Goal: Task Accomplishment & Management: Manage account settings

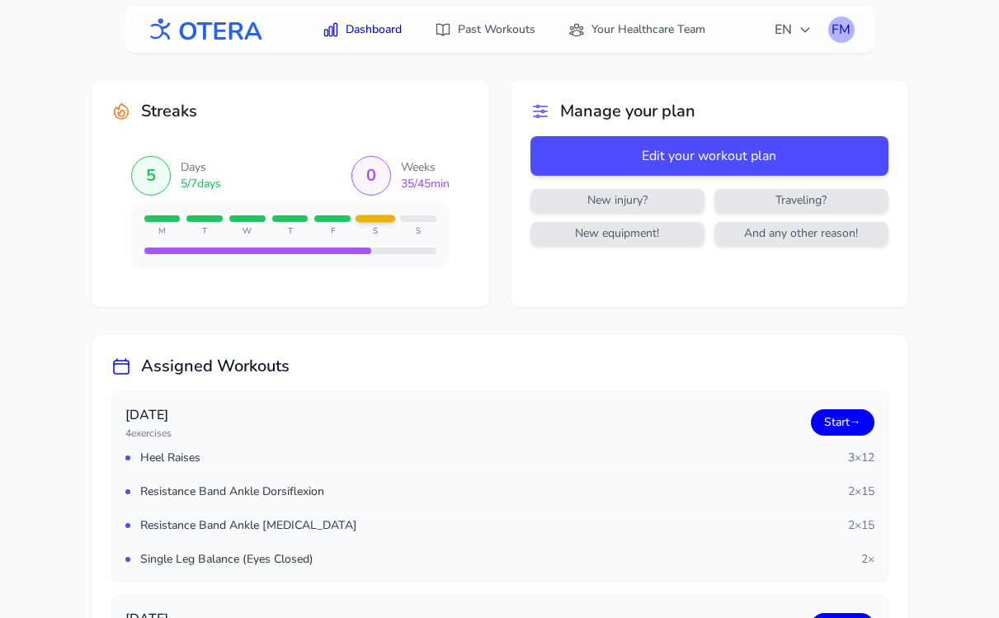
click at [838, 30] on div "FM" at bounding box center [841, 29] width 26 height 26
click at [788, 98] on link "Logout" at bounding box center [762, 97] width 185 height 30
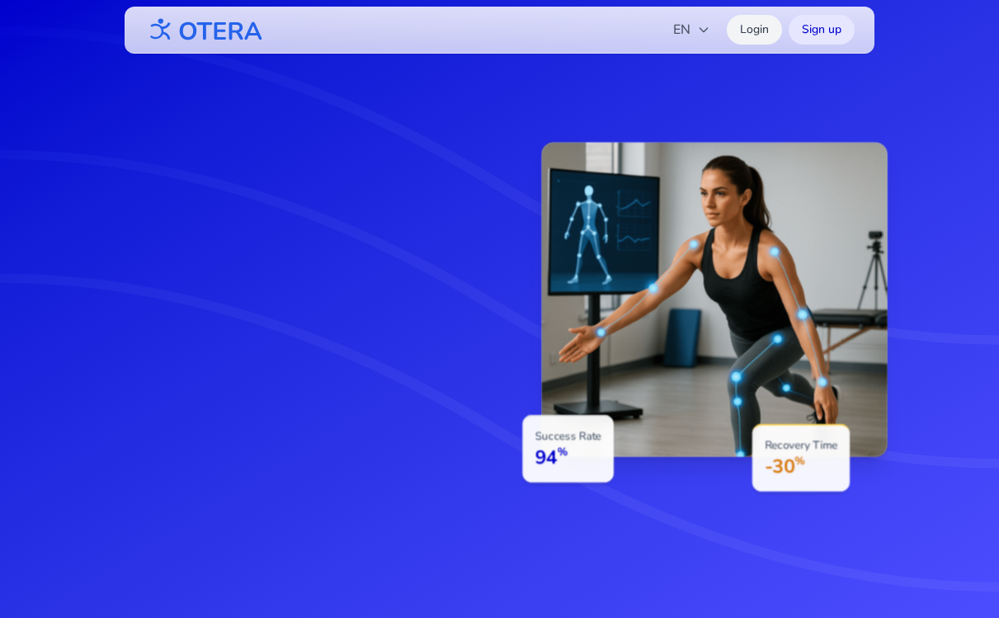
click at [759, 34] on link "Login" at bounding box center [753, 30] width 55 height 30
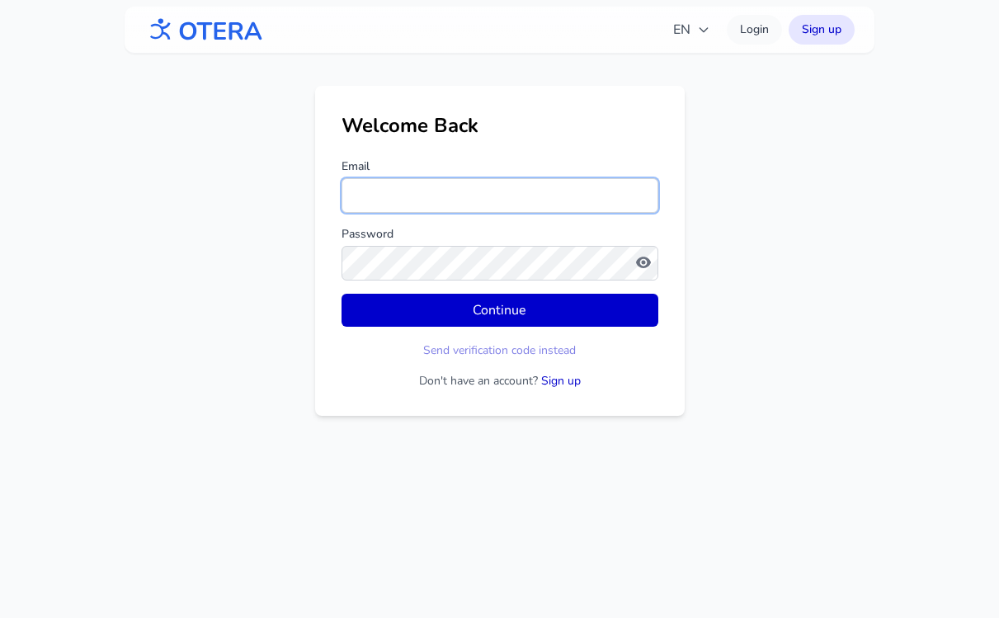
click at [466, 200] on input "Email" at bounding box center [499, 195] width 317 height 35
type input "**********"
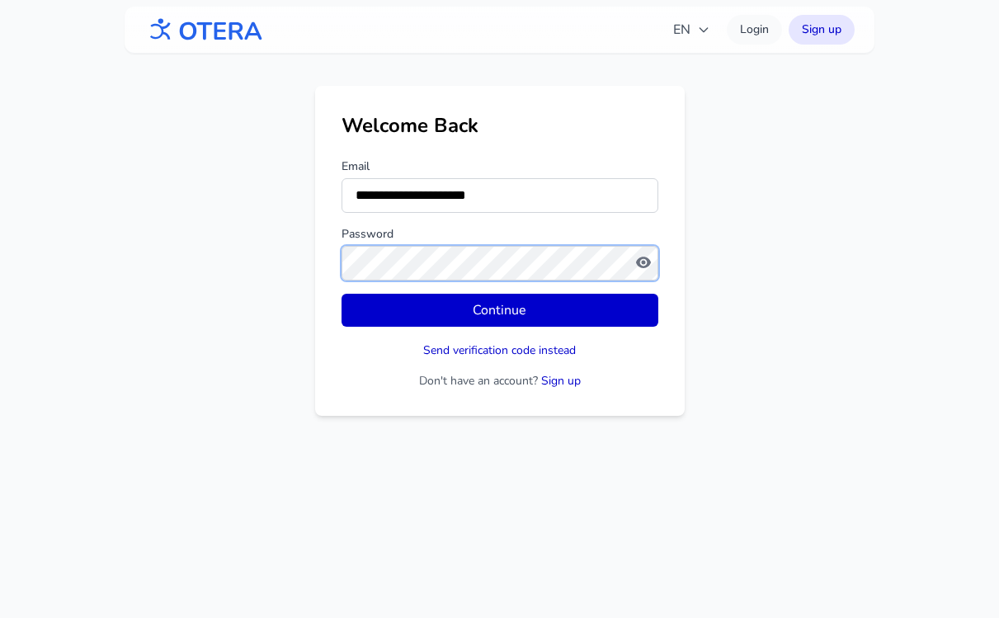
click at [341, 294] on button "Continue" at bounding box center [499, 310] width 317 height 33
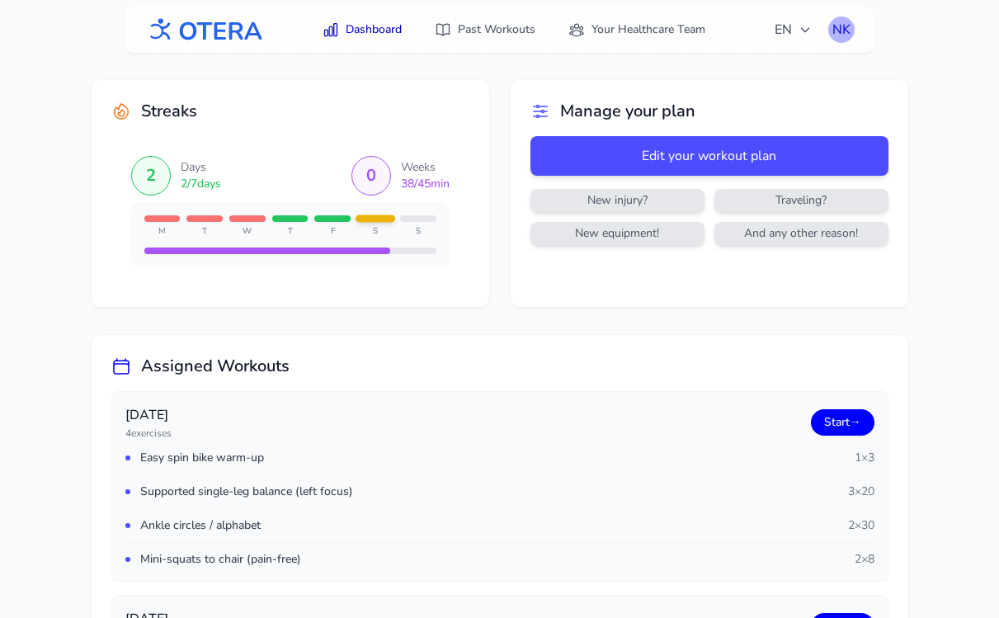
click at [845, 29] on div "NK" at bounding box center [841, 29] width 26 height 26
click at [795, 84] on link "Logout" at bounding box center [762, 97] width 185 height 30
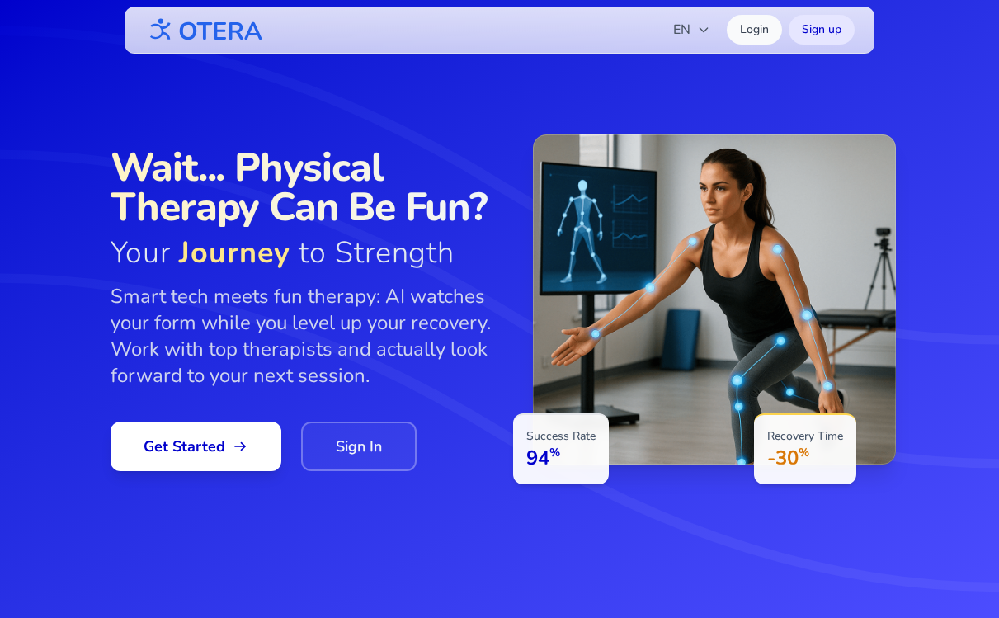
click at [919, 106] on icon at bounding box center [499, 309] width 999 height 618
click at [747, 29] on link "Login" at bounding box center [753, 30] width 55 height 30
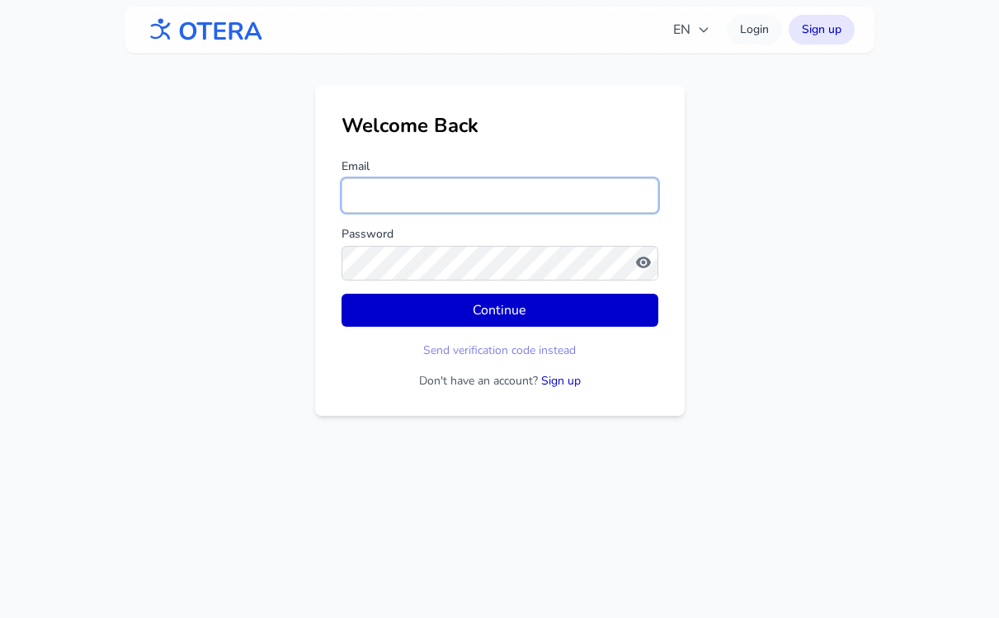
click at [460, 204] on input "Email" at bounding box center [499, 195] width 317 height 35
type input "**********"
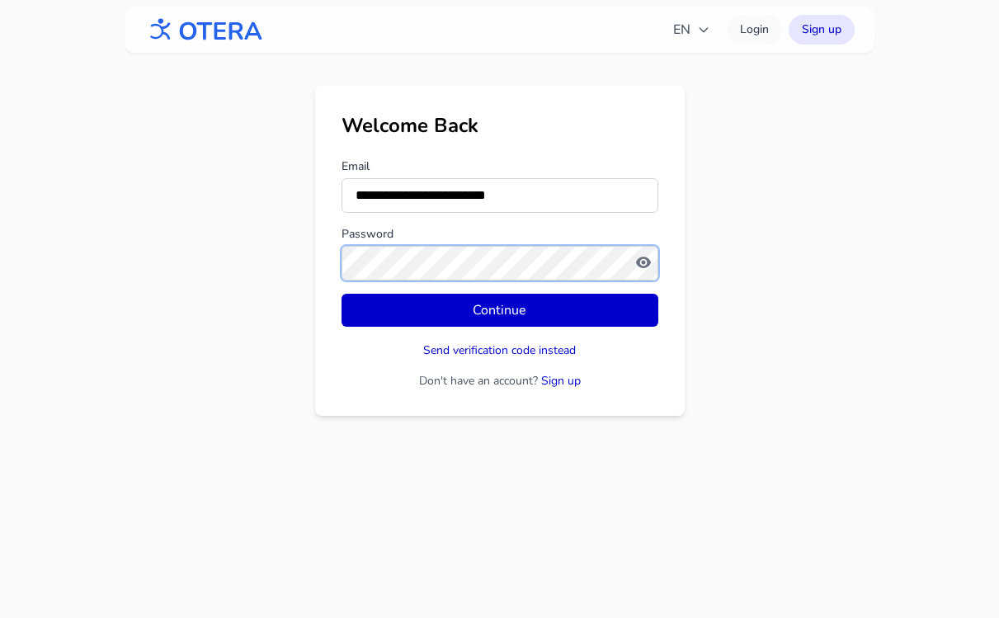
click at [341, 294] on button "Continue" at bounding box center [499, 310] width 317 height 33
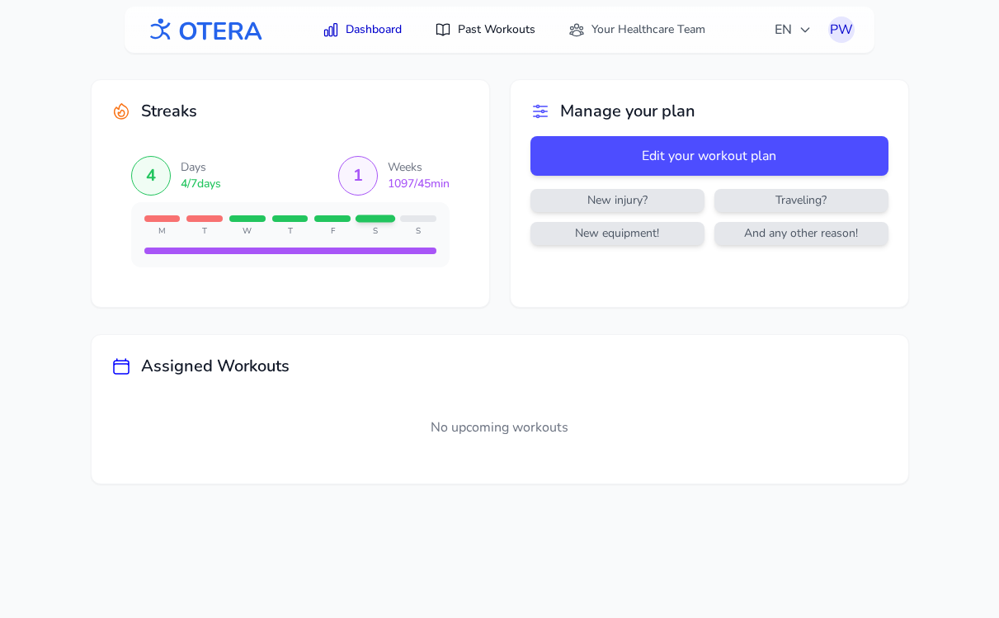
click at [473, 26] on link "Past Workouts" at bounding box center [485, 30] width 120 height 30
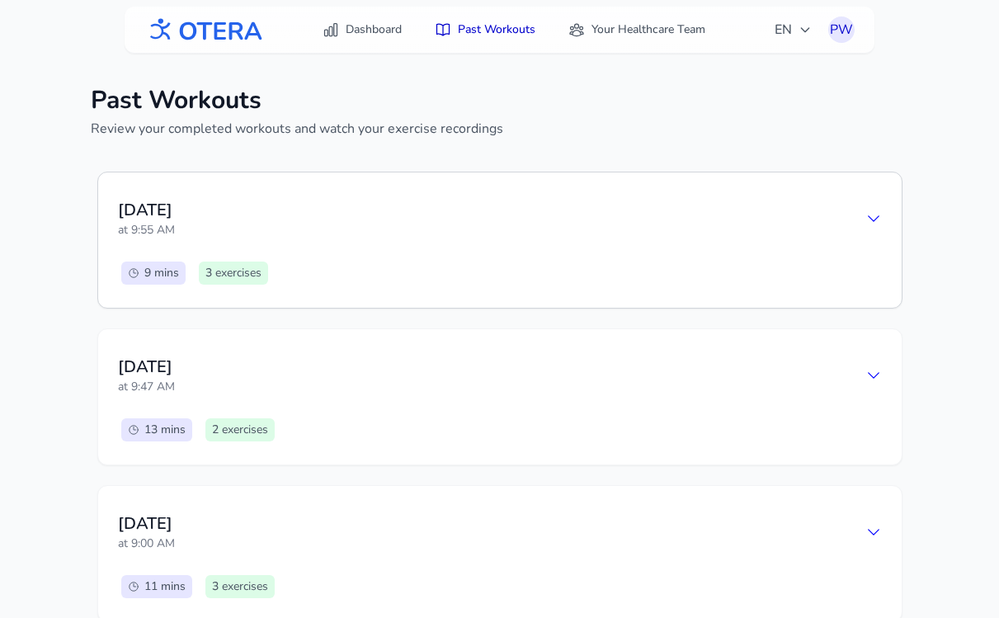
click at [651, 194] on div "[DATE] 9:55 AM" at bounding box center [500, 218] width 764 height 53
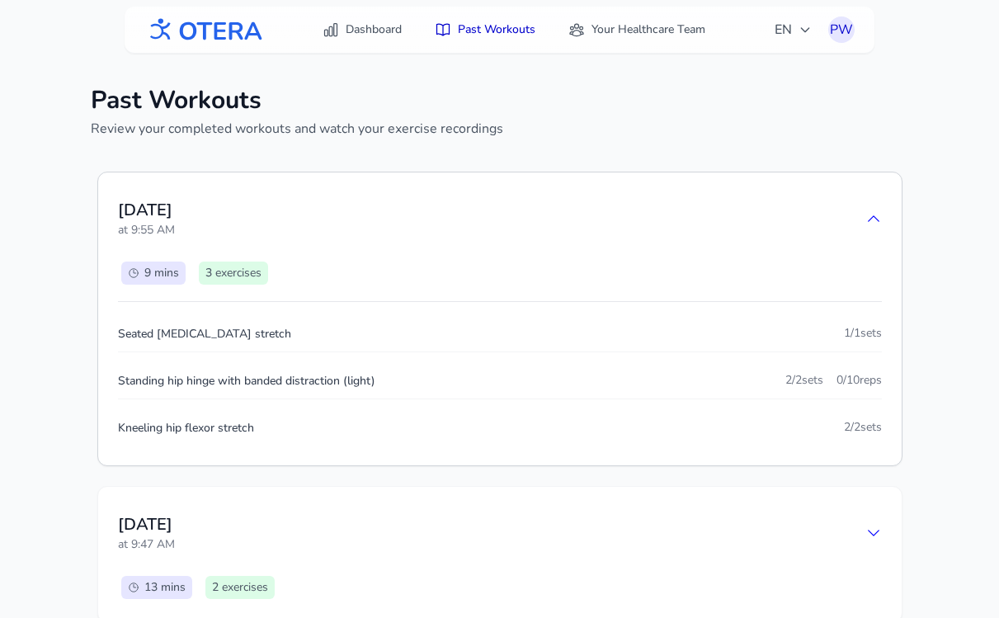
click at [651, 194] on div "[DATE] 9:55 AM" at bounding box center [500, 218] width 764 height 53
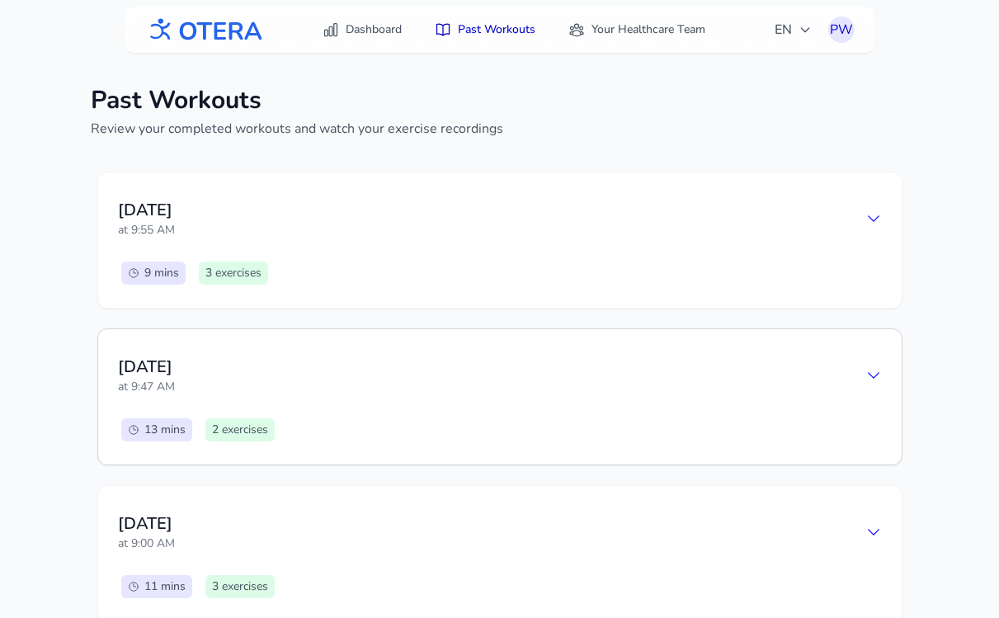
click at [661, 388] on div "[DATE] 9:47 AM" at bounding box center [500, 375] width 764 height 53
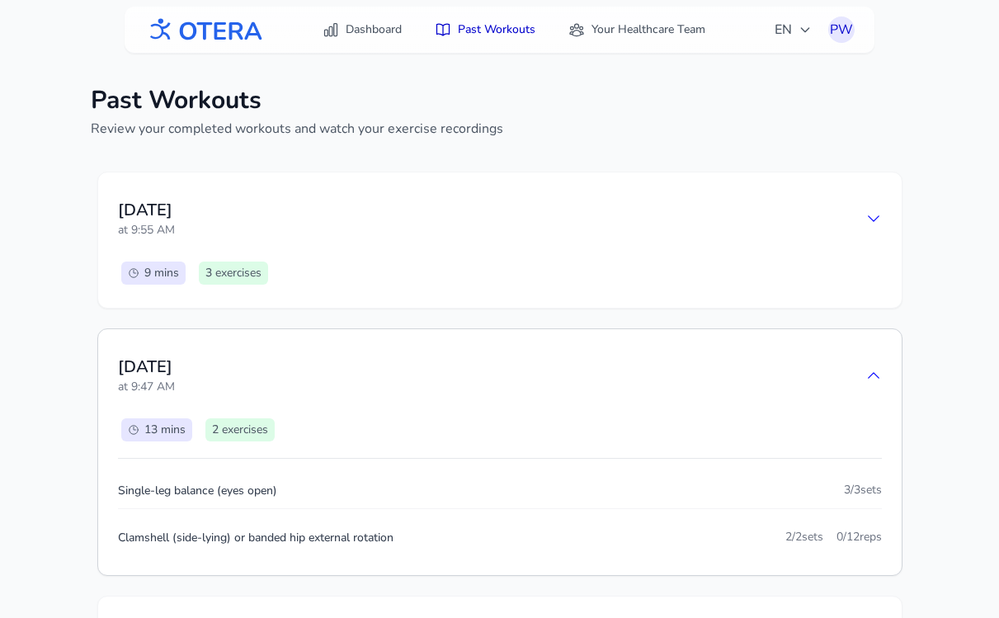
scroll to position [25, 0]
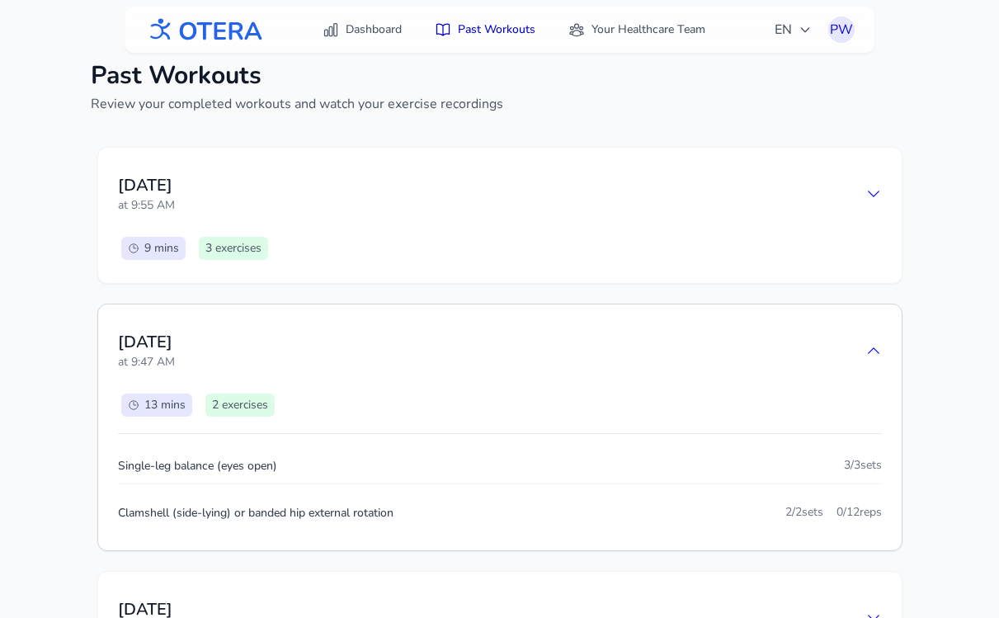
click at [682, 359] on div "[DATE] 9:47 AM" at bounding box center [500, 350] width 764 height 53
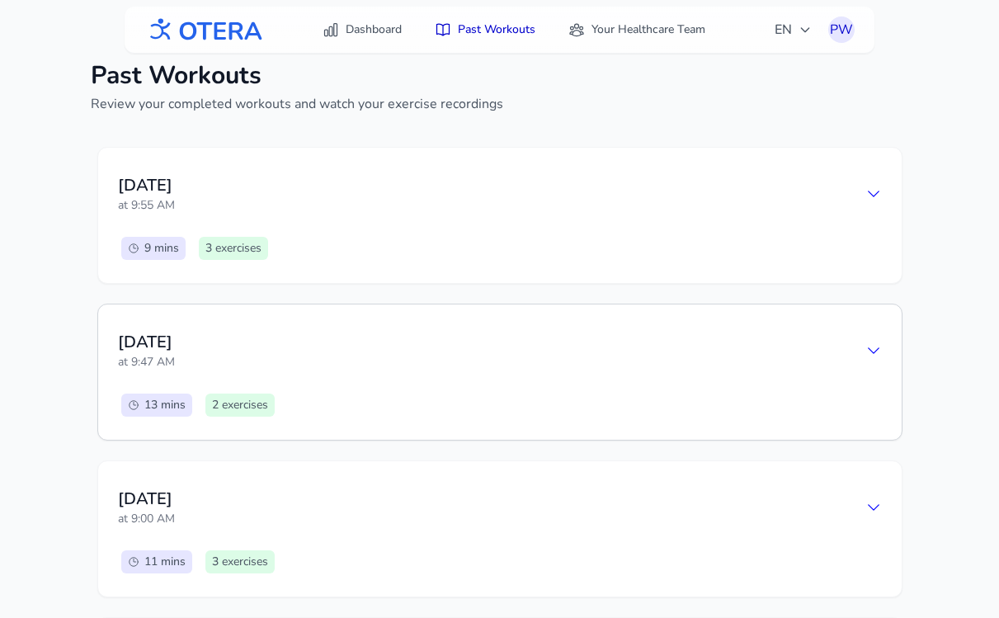
click at [754, 386] on div "[DATE] 9:47 AM 13 mins 2 exercises" at bounding box center [499, 371] width 803 height 135
click at [849, 337] on div "[DATE] 9:47 AM" at bounding box center [500, 350] width 764 height 53
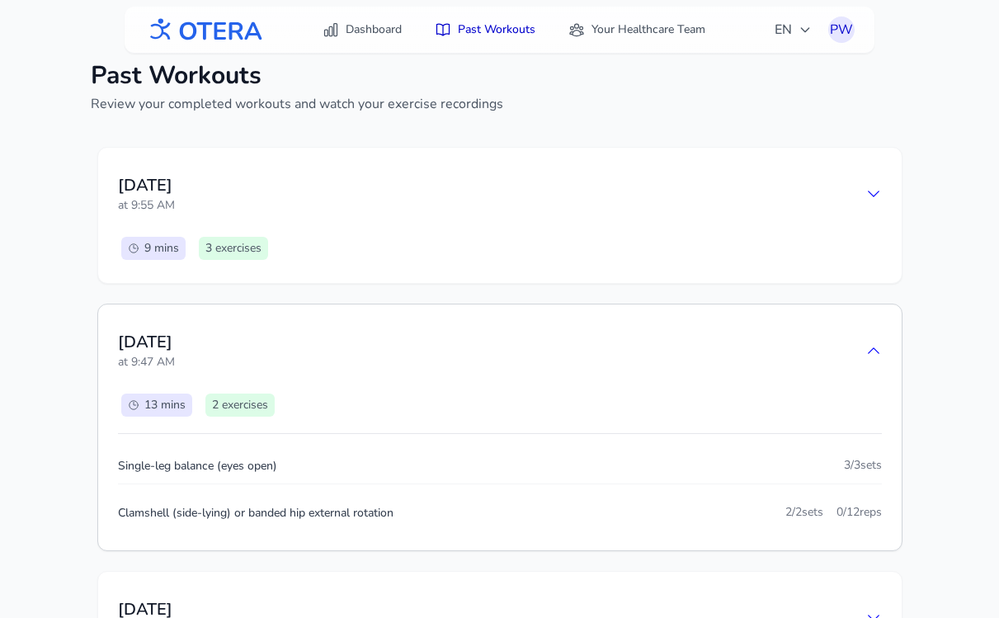
click at [849, 337] on div "[DATE] 9:47 AM" at bounding box center [500, 350] width 764 height 53
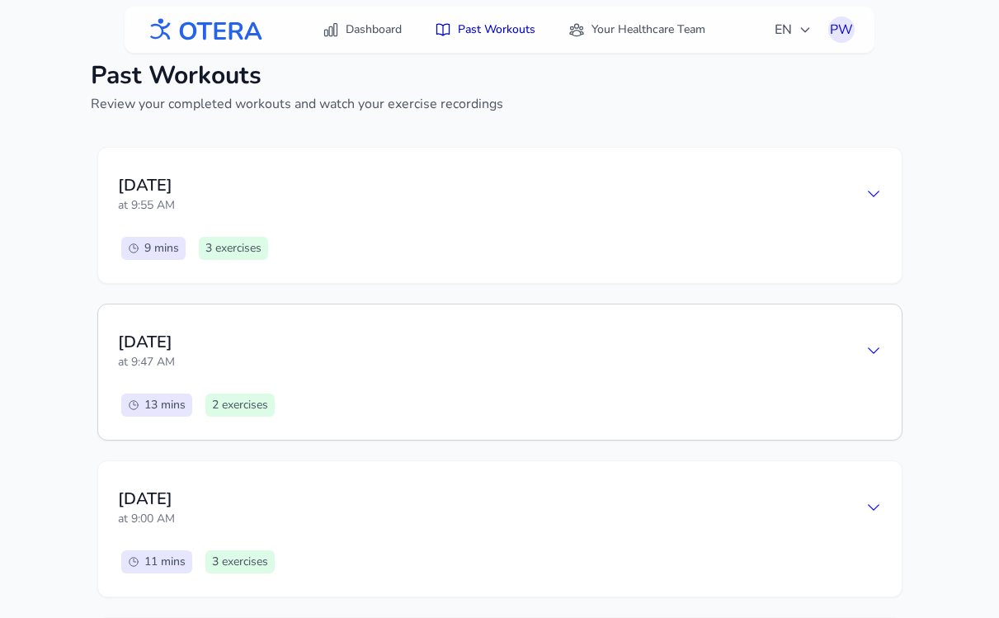
scroll to position [187, 0]
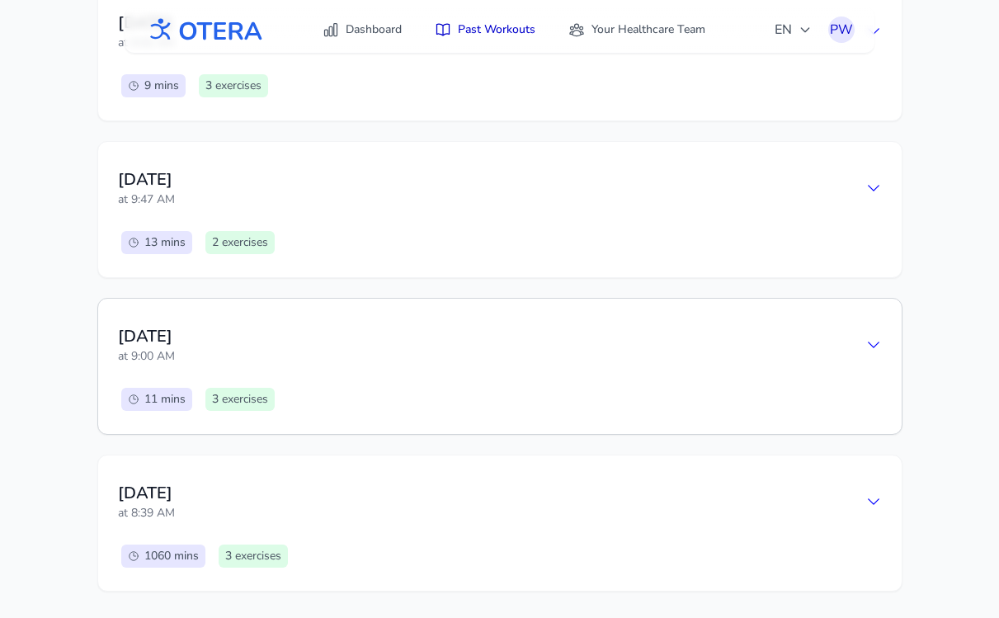
click at [862, 350] on div "[DATE] 9:00 AM" at bounding box center [500, 344] width 764 height 53
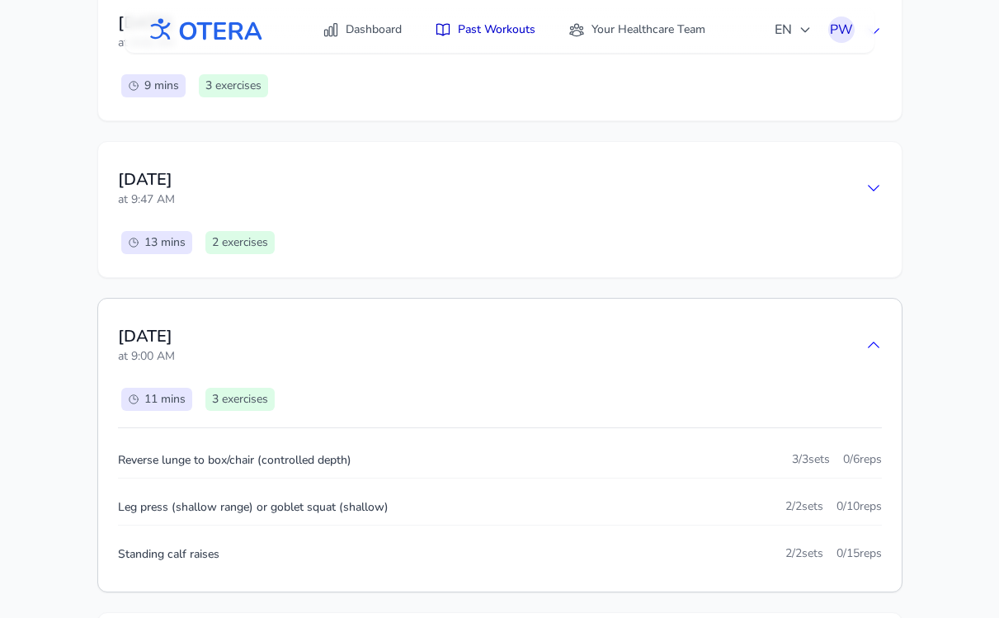
click at [862, 350] on div "[DATE] 9:00 AM" at bounding box center [500, 344] width 764 height 53
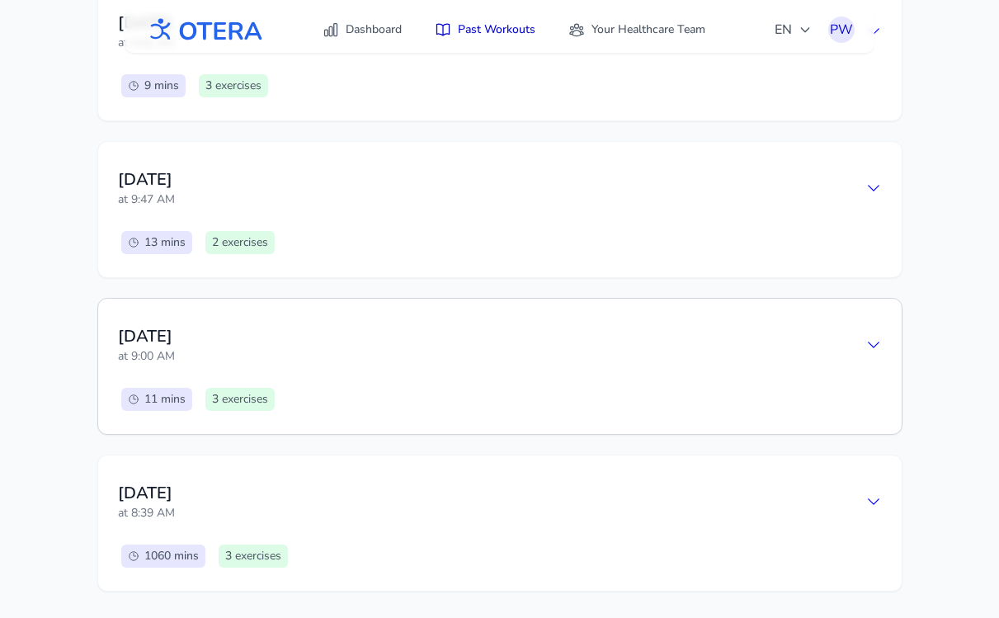
scroll to position [0, 0]
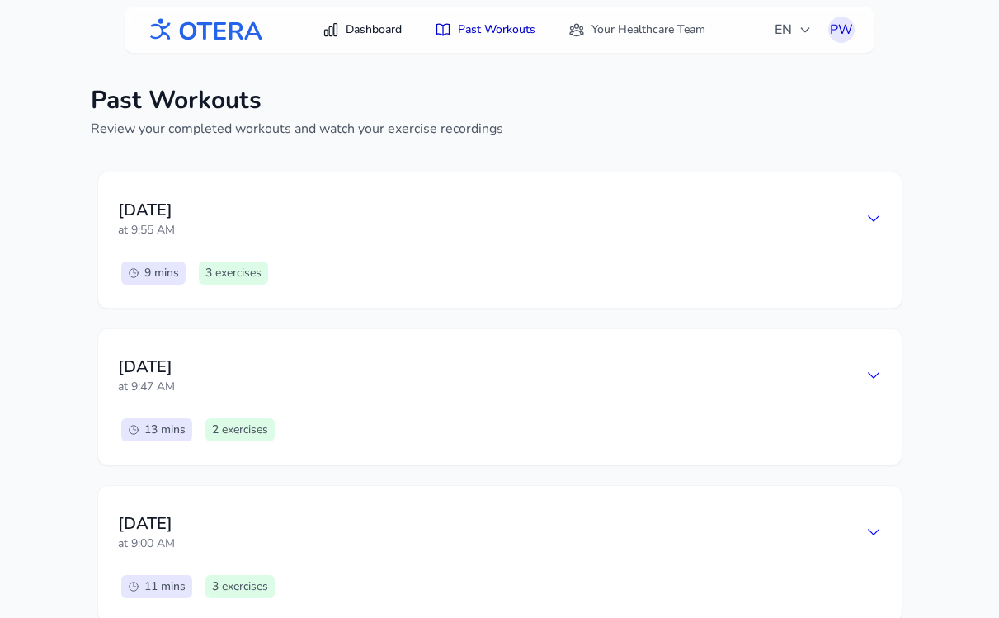
click at [376, 34] on link "Dashboard" at bounding box center [362, 30] width 99 height 30
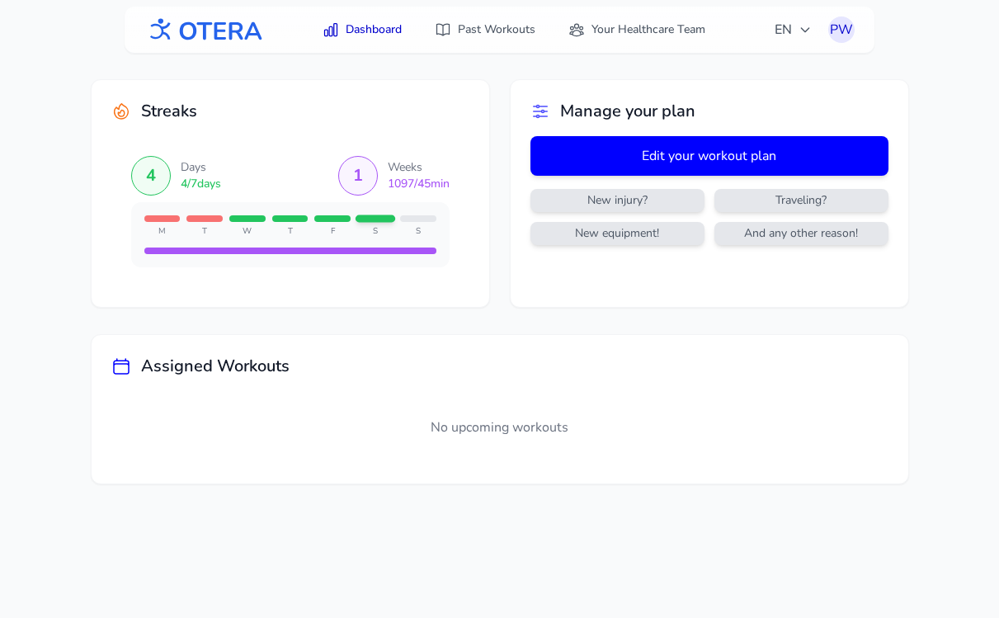
click at [700, 150] on button "Edit your workout plan" at bounding box center [709, 156] width 358 height 40
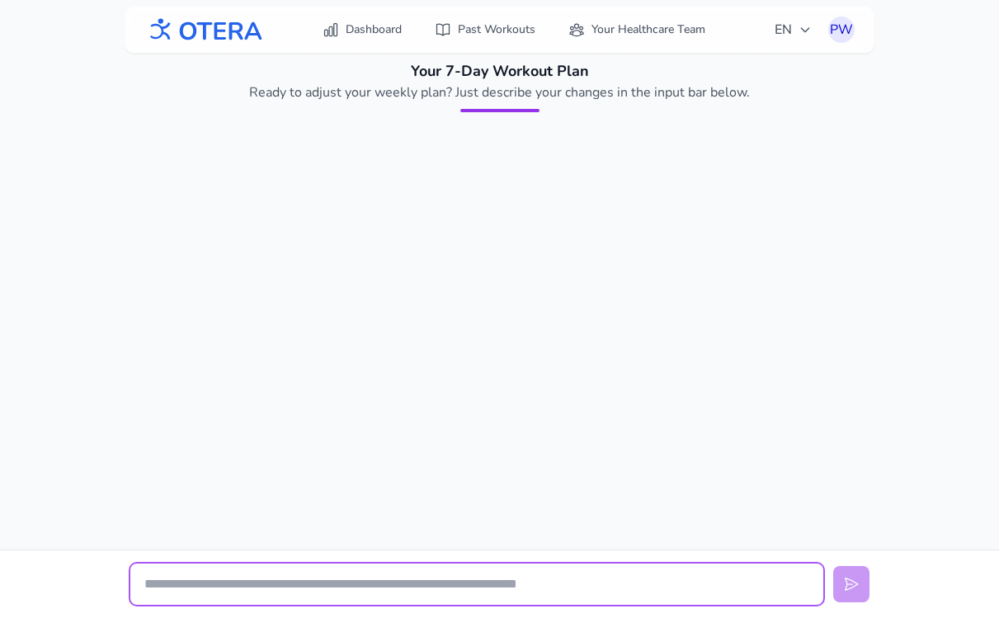
click at [363, 585] on input "text" at bounding box center [476, 583] width 693 height 41
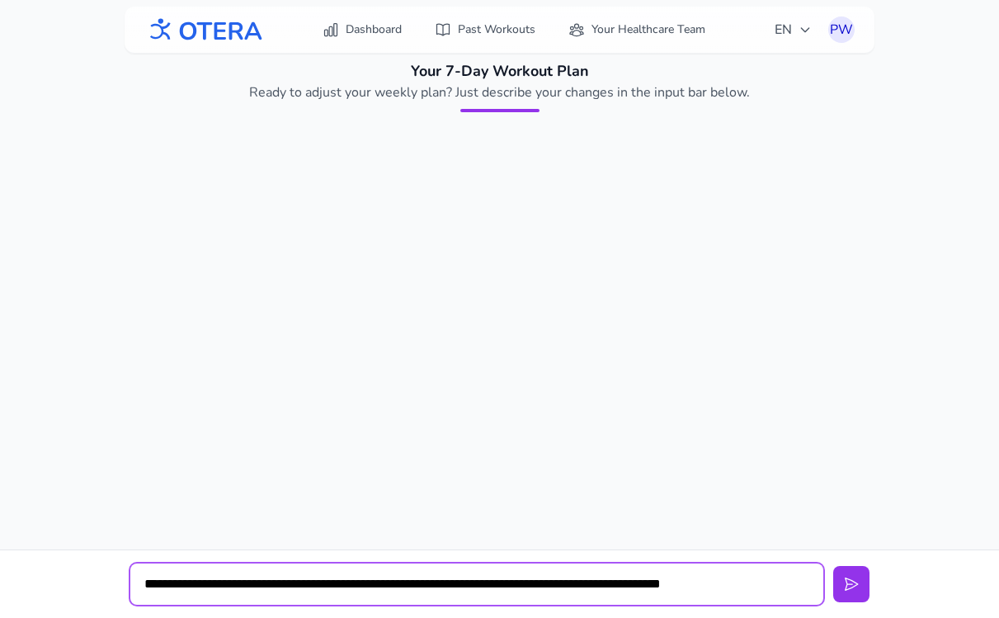
type input "**********"
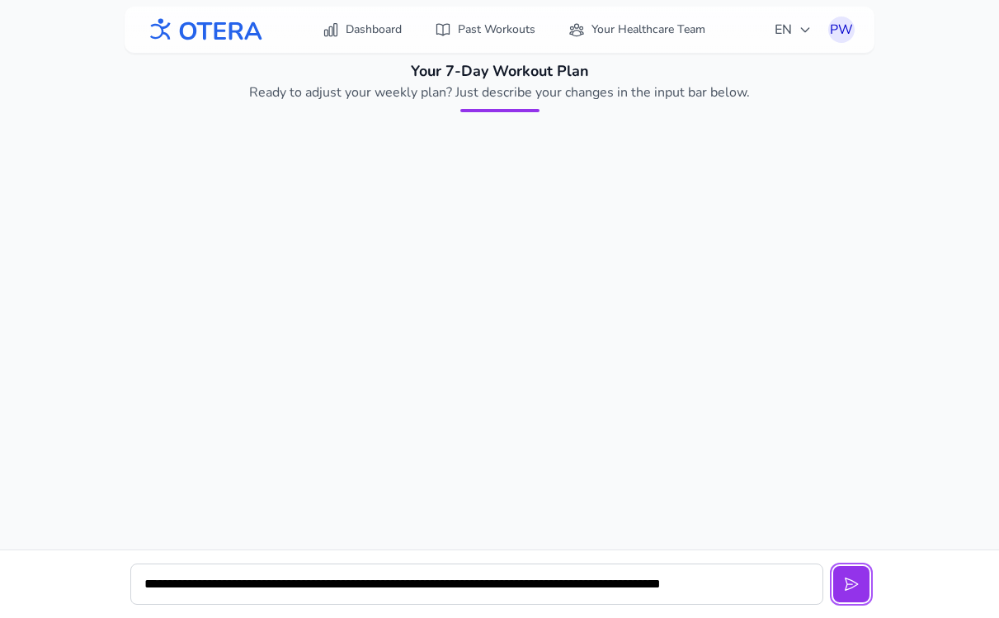
click at [833, 566] on button at bounding box center [851, 584] width 36 height 36
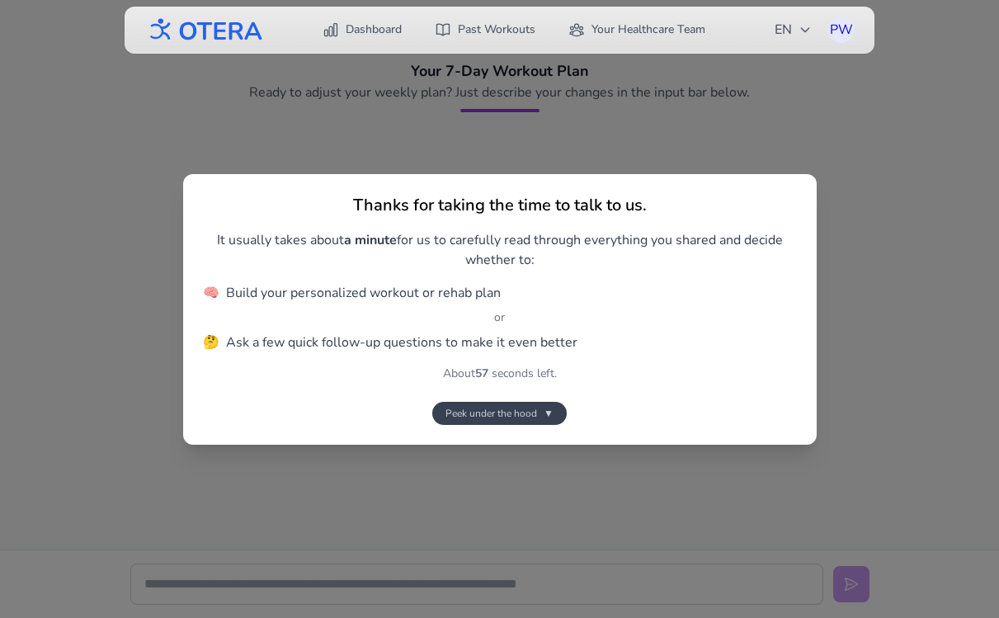
click at [489, 410] on span "Peek under the hood" at bounding box center [491, 412] width 92 height 13
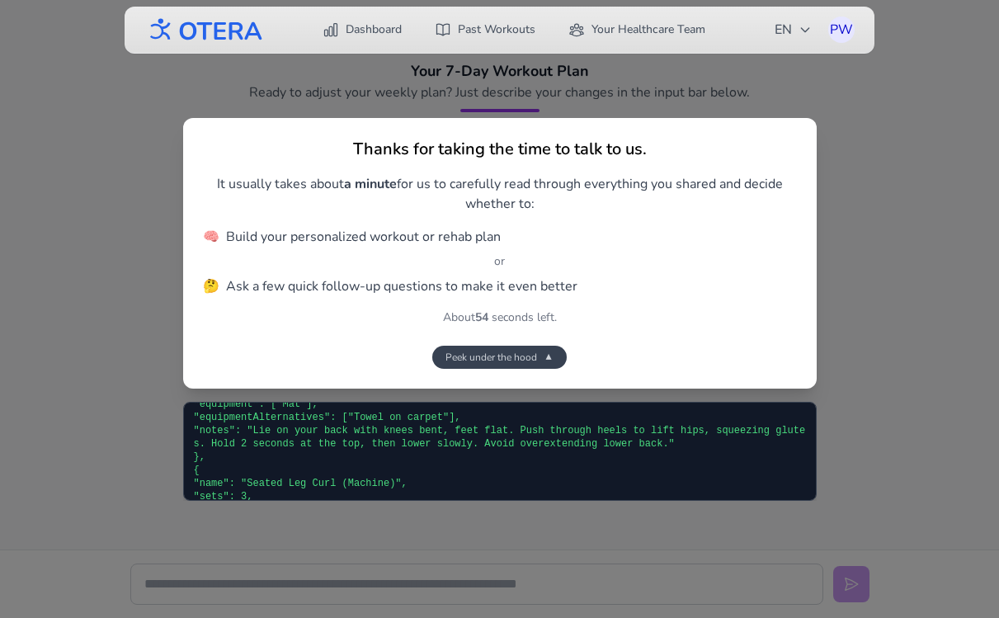
scroll to position [586, 0]
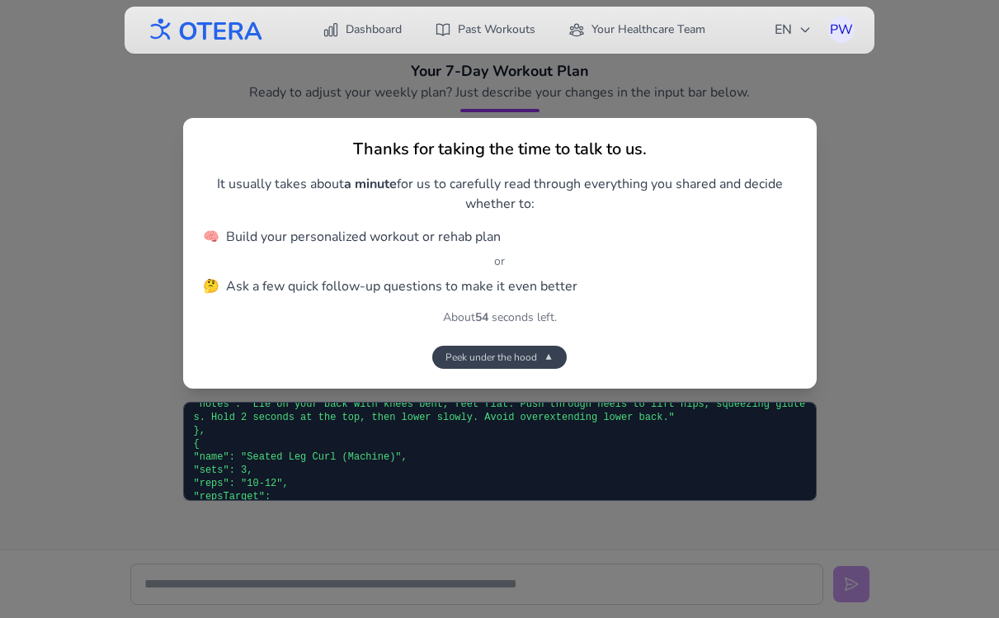
click at [506, 357] on span "Peek under the hood" at bounding box center [491, 356] width 92 height 13
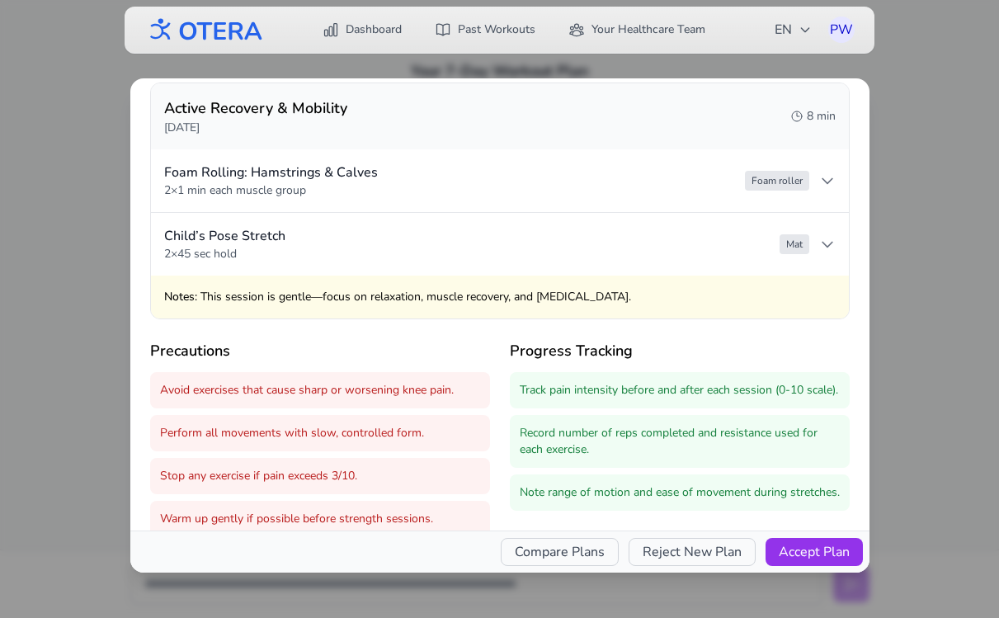
scroll to position [1191, 0]
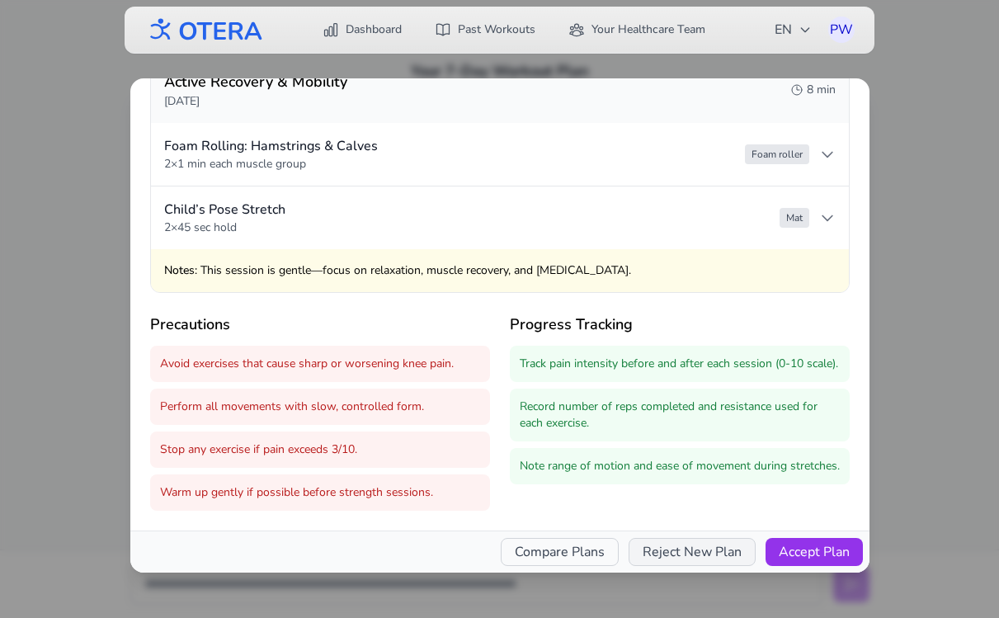
click at [686, 552] on button "Reject New Plan" at bounding box center [691, 552] width 127 height 28
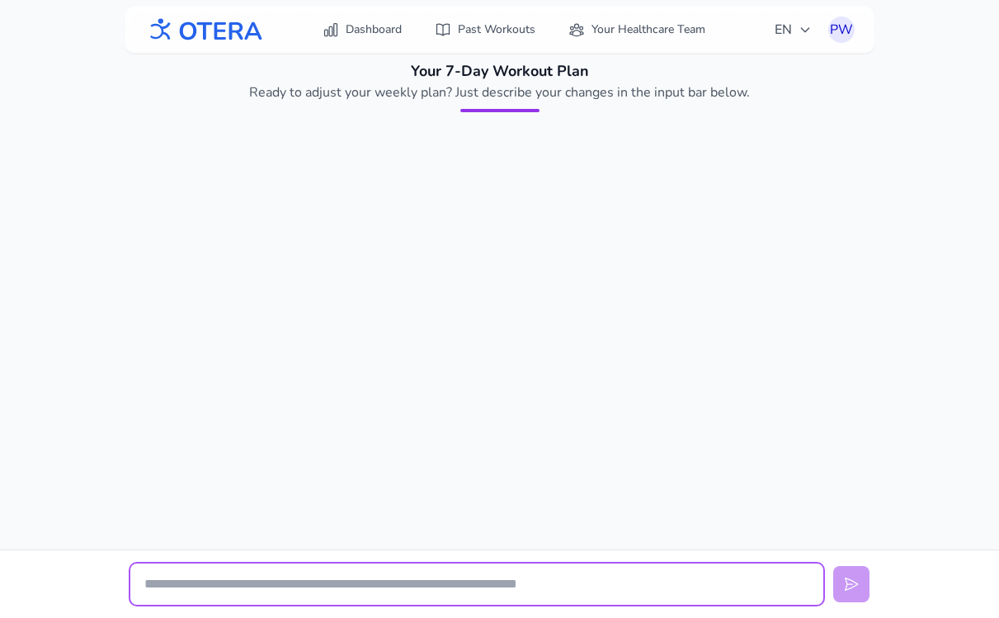
click at [435, 583] on input "text" at bounding box center [476, 583] width 693 height 41
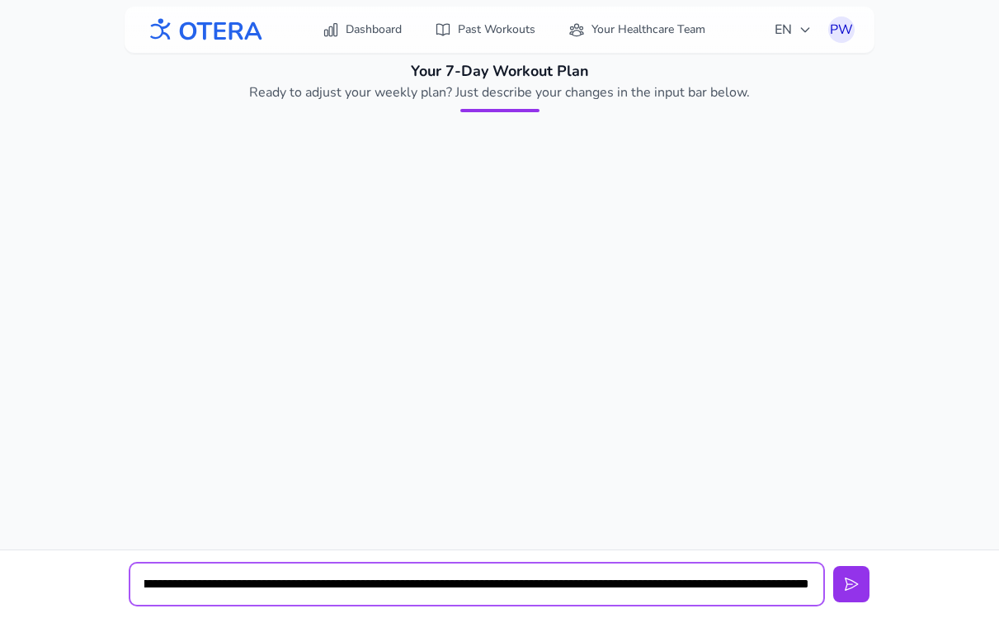
scroll to position [0, 520]
type input "**********"
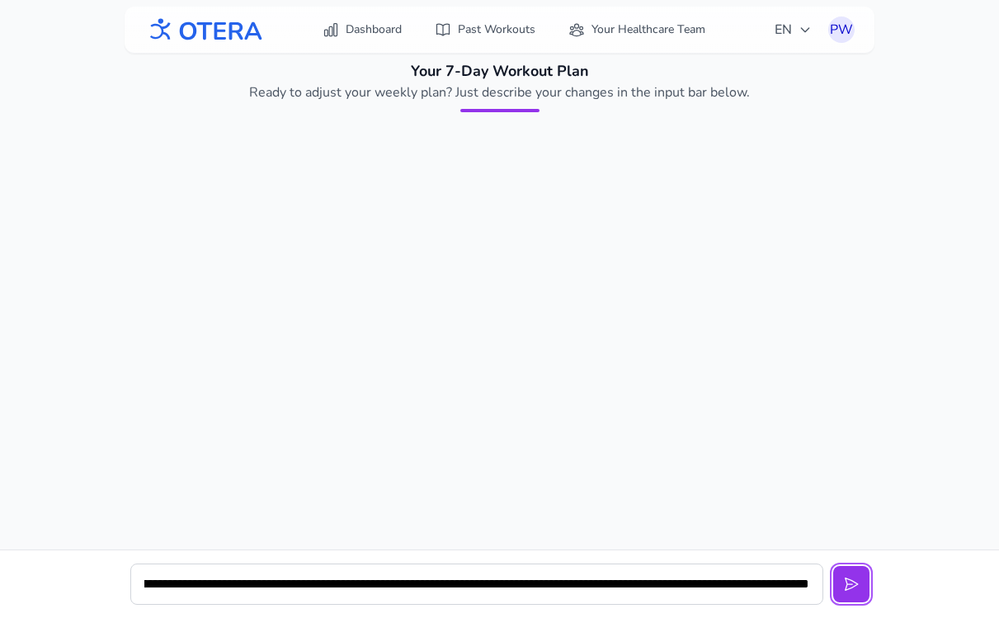
scroll to position [0, 0]
click at [833, 566] on button at bounding box center [851, 584] width 36 height 36
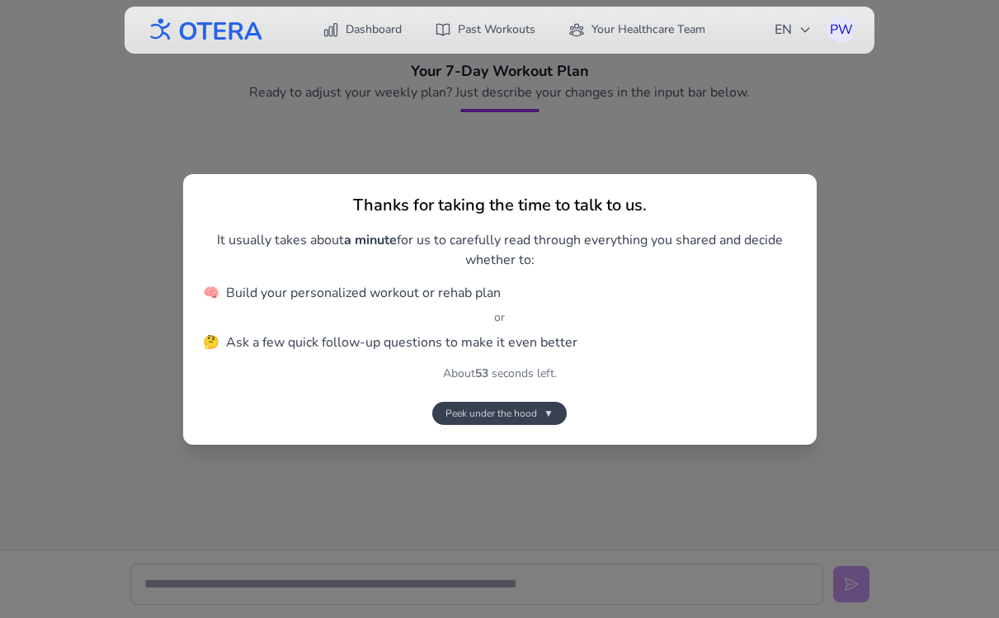
click at [496, 415] on span "Peek under the hood" at bounding box center [491, 412] width 92 height 13
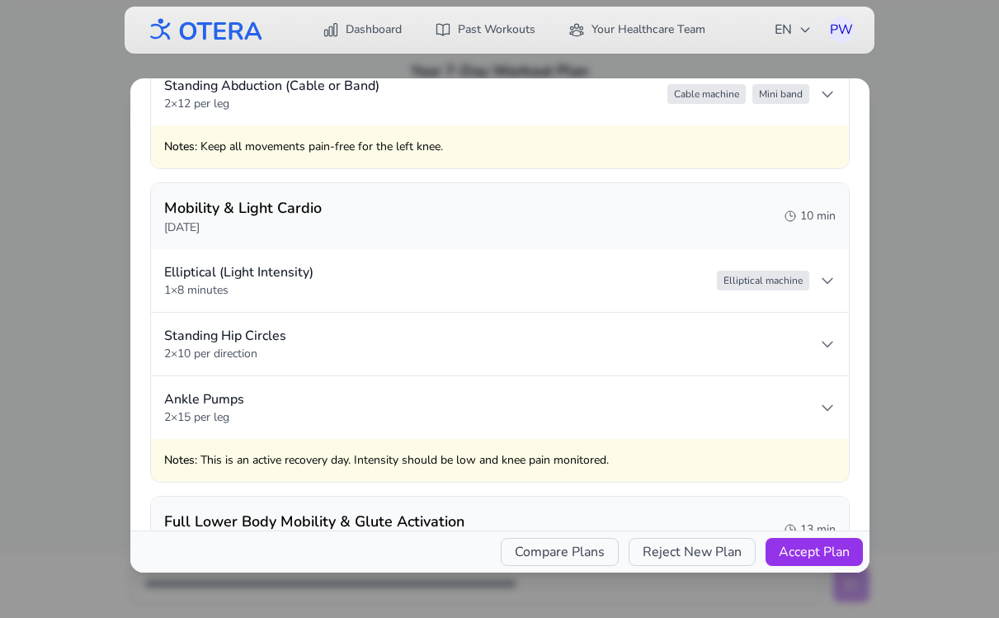
scroll to position [2128, 0]
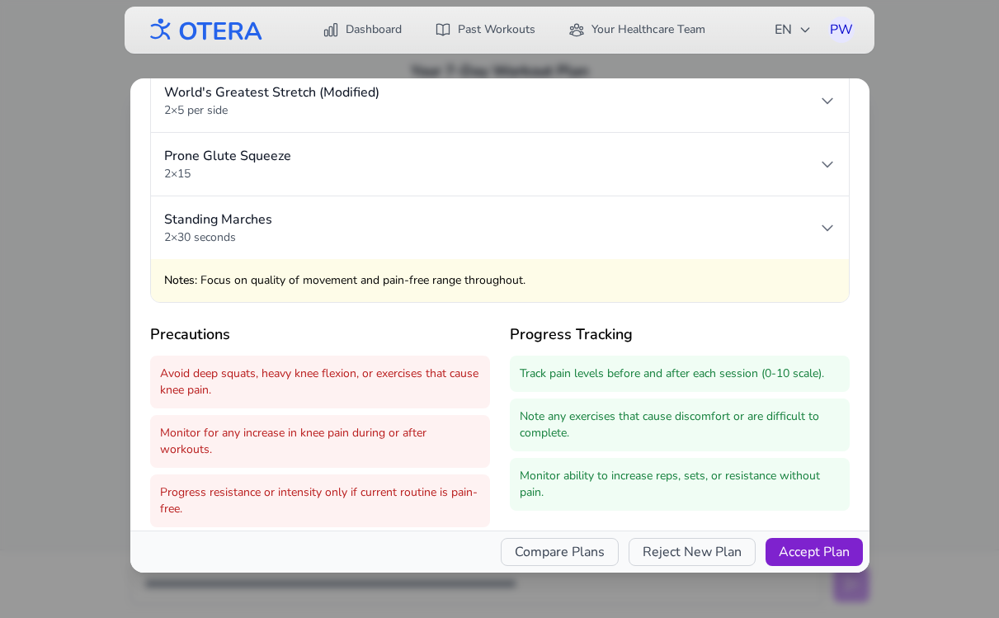
click at [819, 553] on button "Accept Plan" at bounding box center [813, 552] width 97 height 28
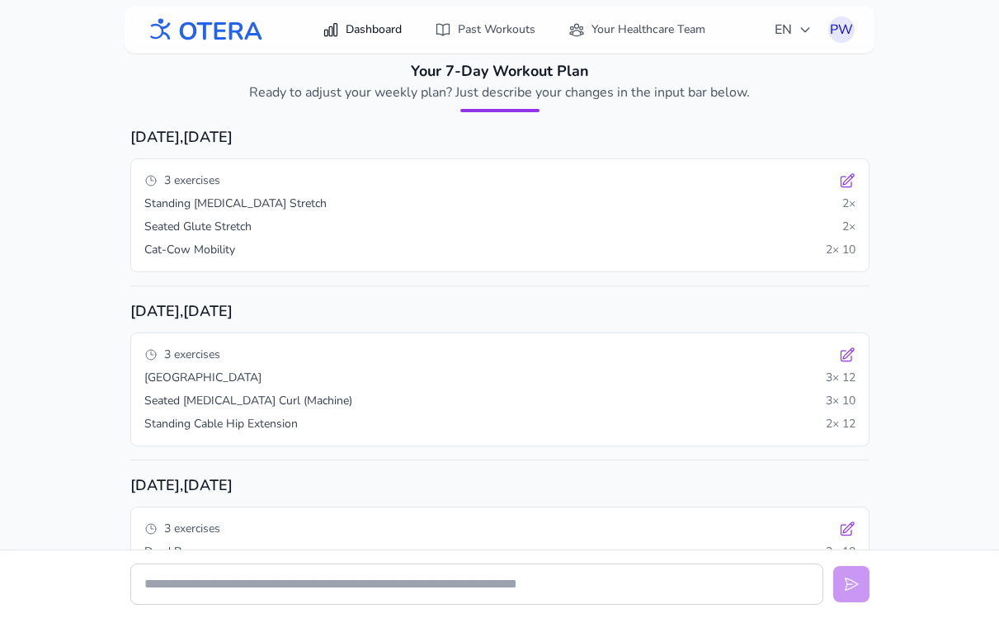
click at [358, 33] on link "Dashboard" at bounding box center [362, 30] width 99 height 30
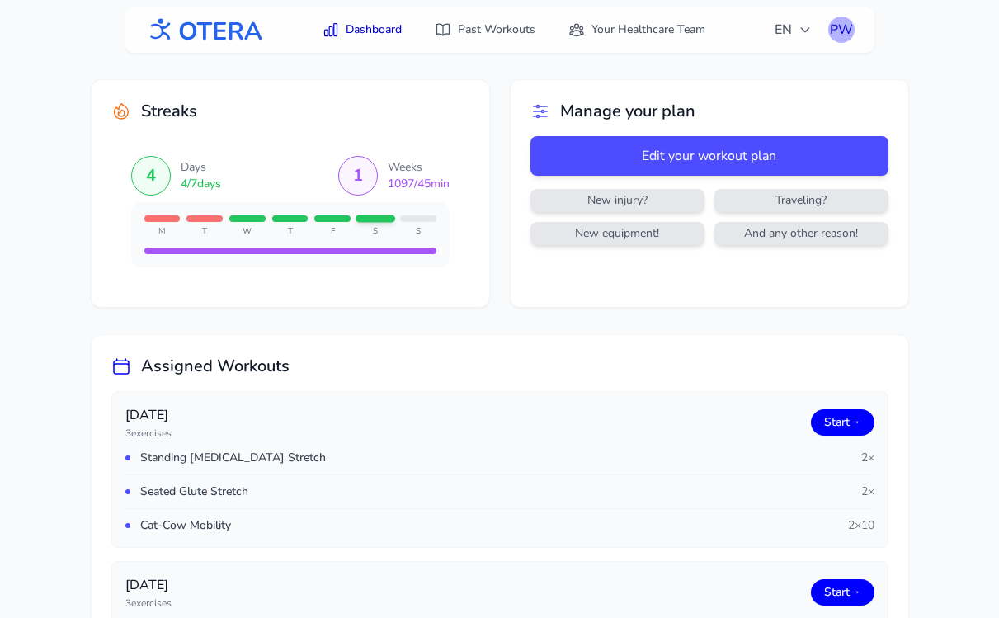
click at [839, 33] on div "PW" at bounding box center [841, 29] width 26 height 26
click at [755, 90] on link "Logout" at bounding box center [762, 97] width 185 height 30
